Goal: Transaction & Acquisition: Purchase product/service

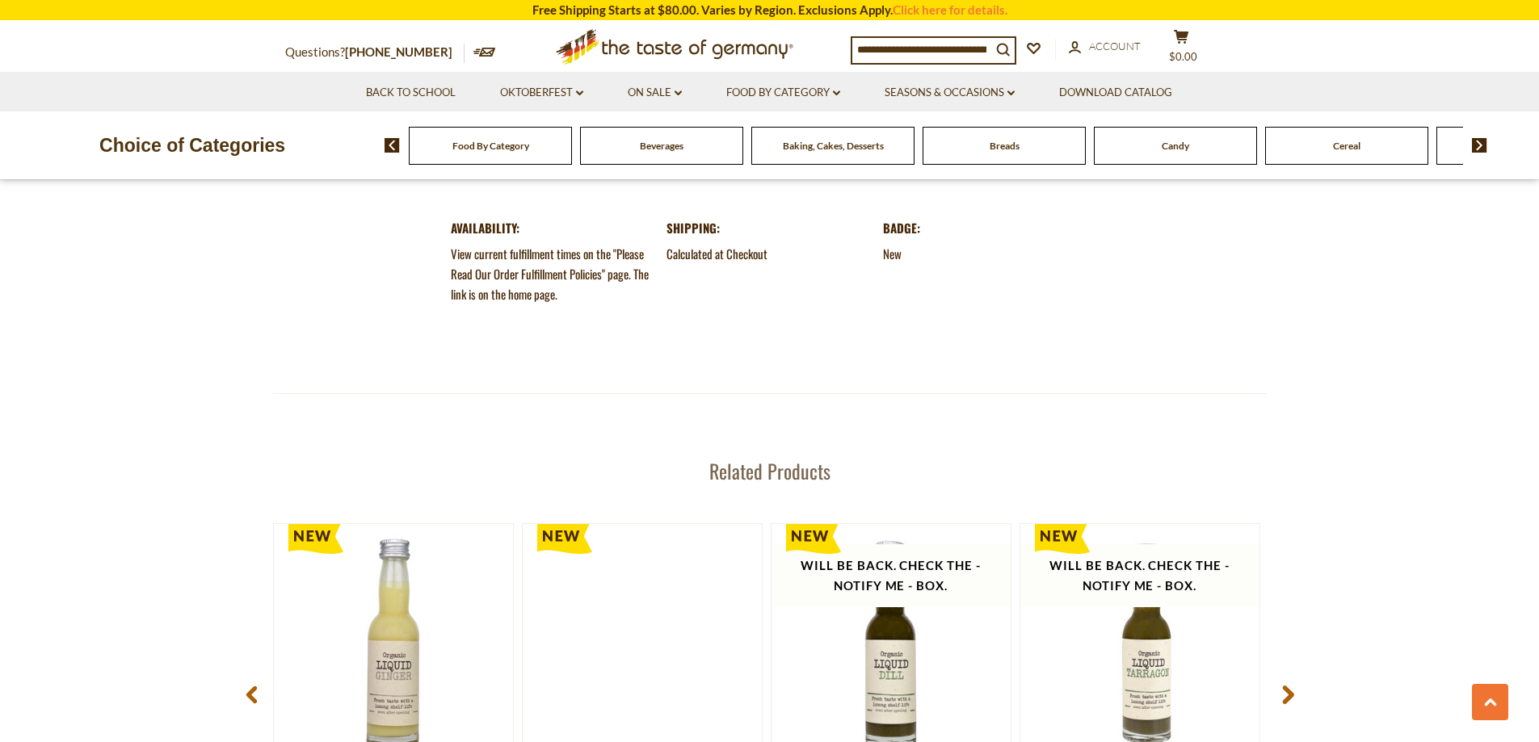
scroll to position [2100, 0]
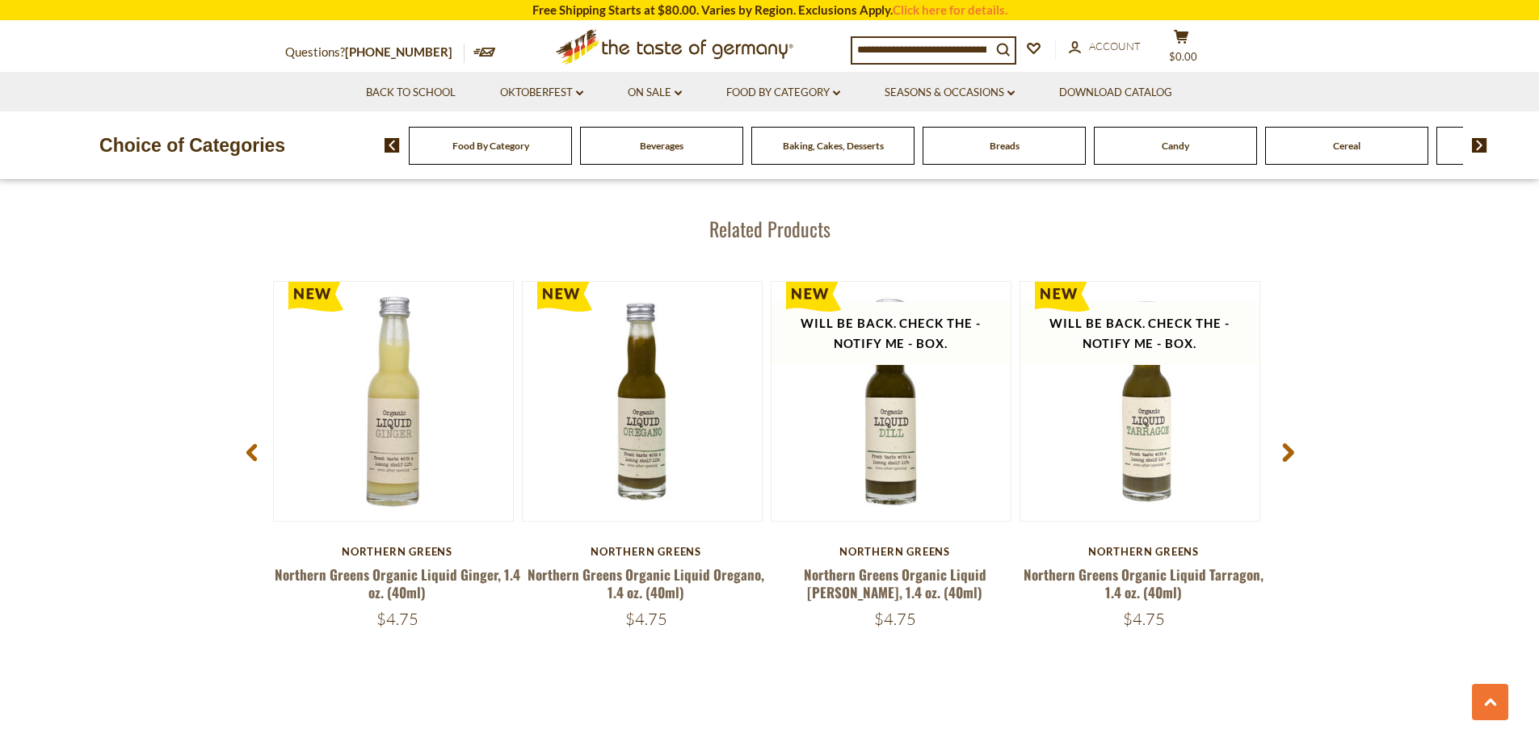
click at [1288, 448] on use at bounding box center [1287, 452] width 11 height 19
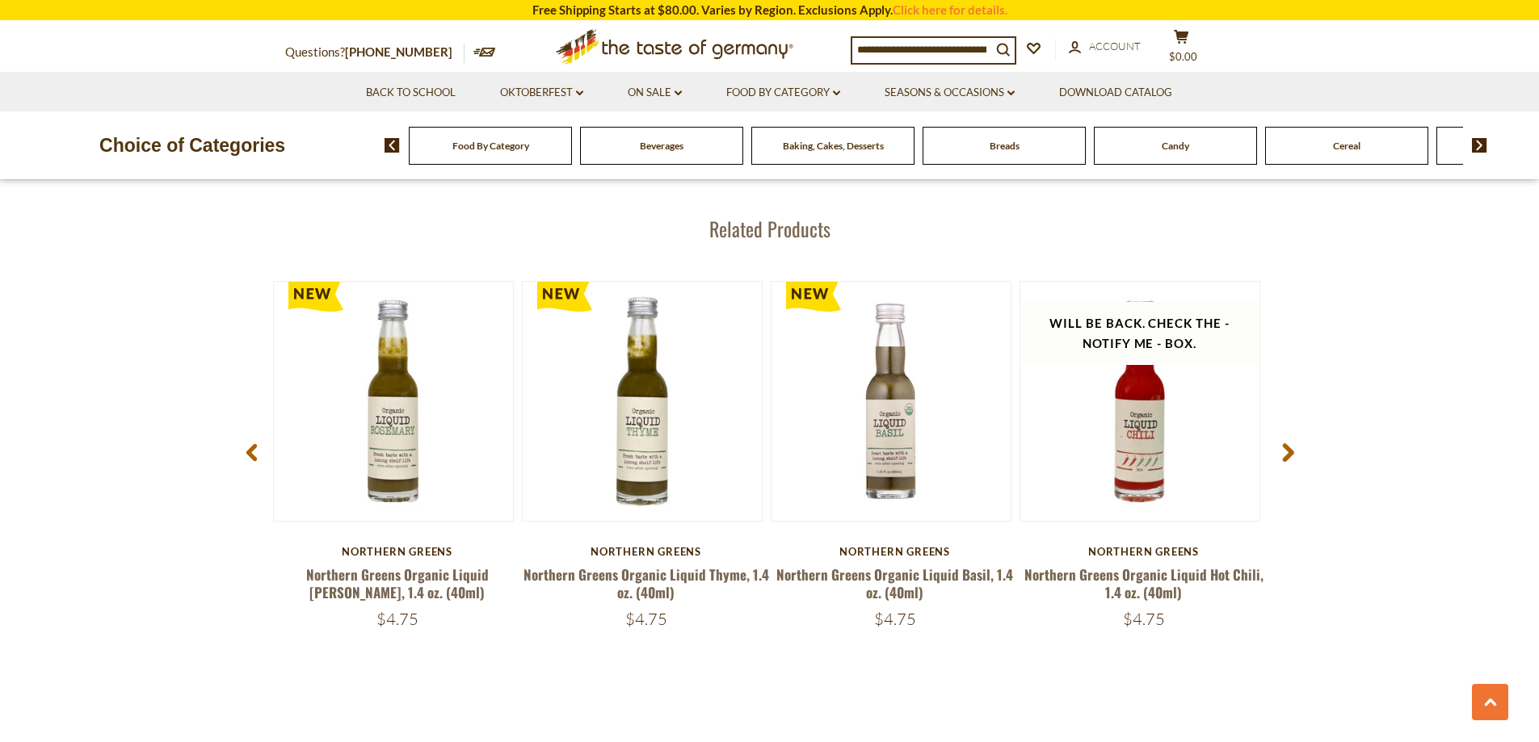
click at [1288, 448] on use at bounding box center [1287, 452] width 11 height 19
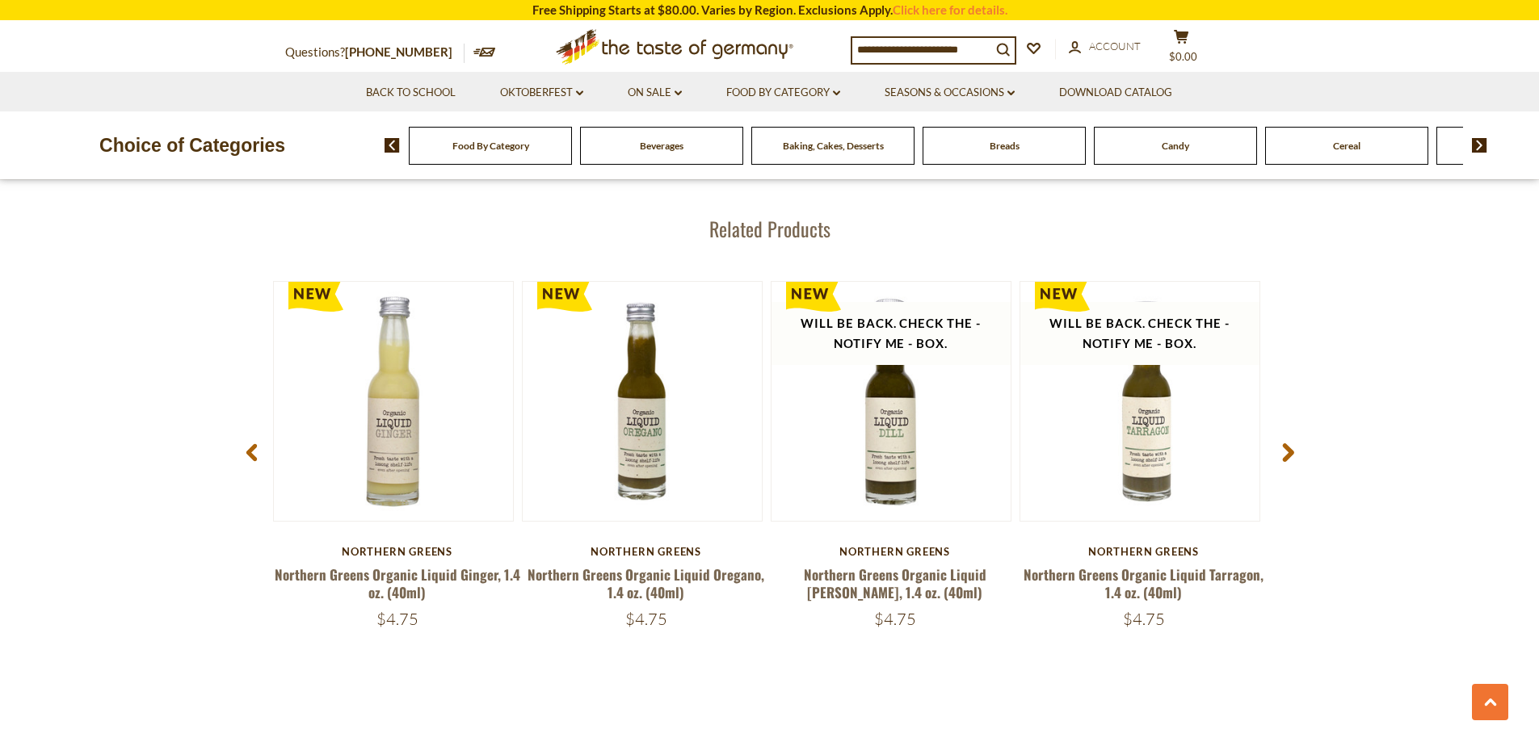
click at [1279, 455] on span at bounding box center [1288, 456] width 38 height 51
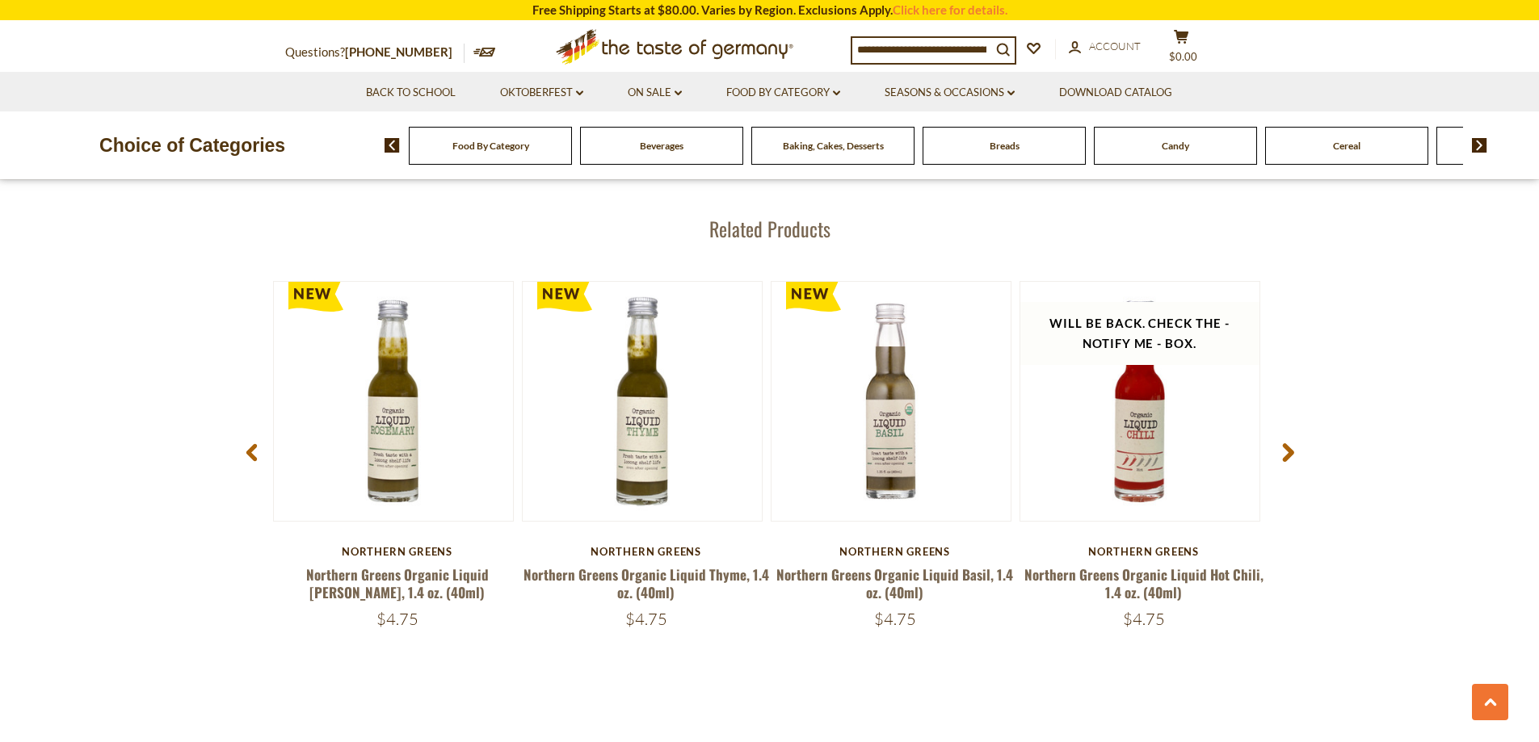
click at [1292, 445] on use at bounding box center [1287, 452] width 11 height 19
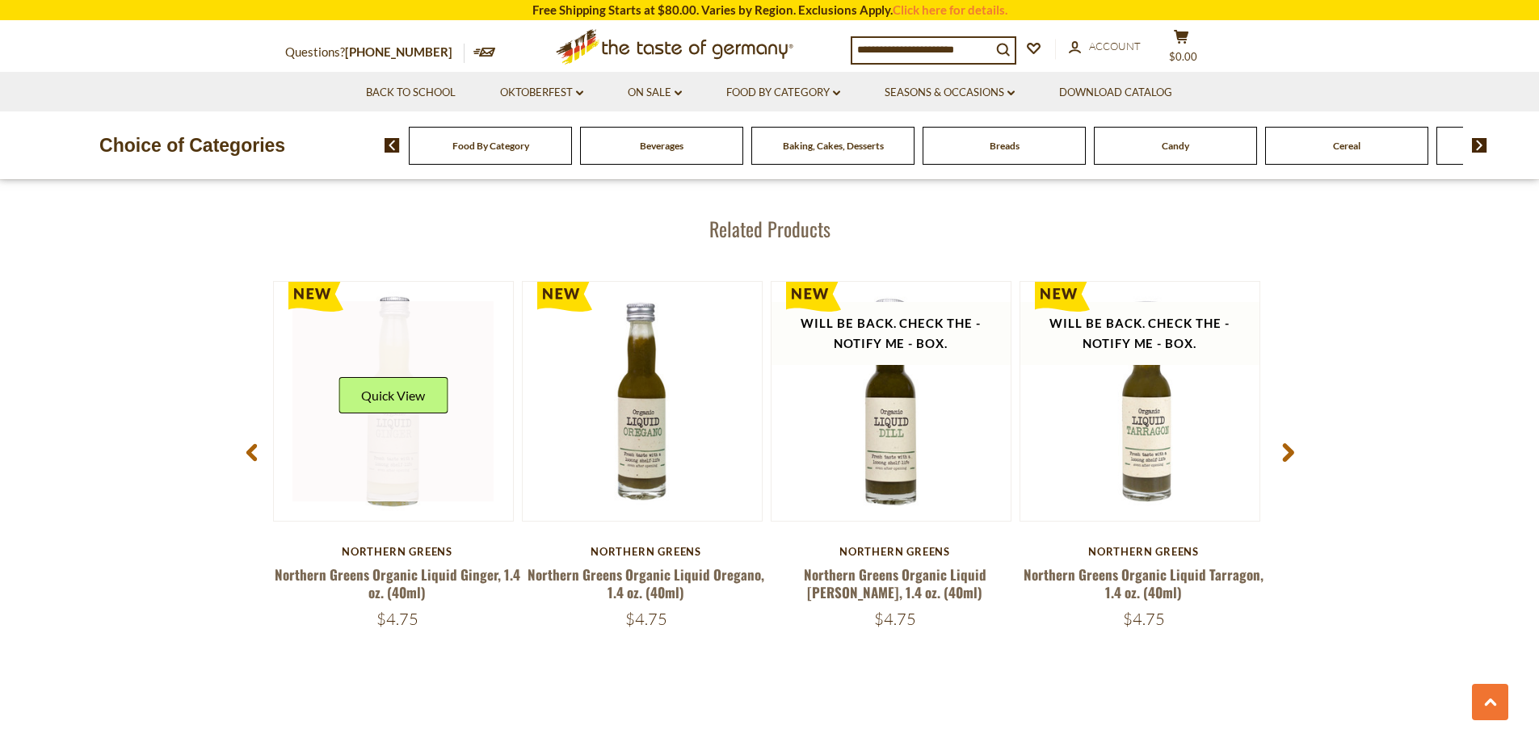
click at [411, 460] on link at bounding box center [392, 401] width 201 height 201
